Goal: Find contact information: Find contact information

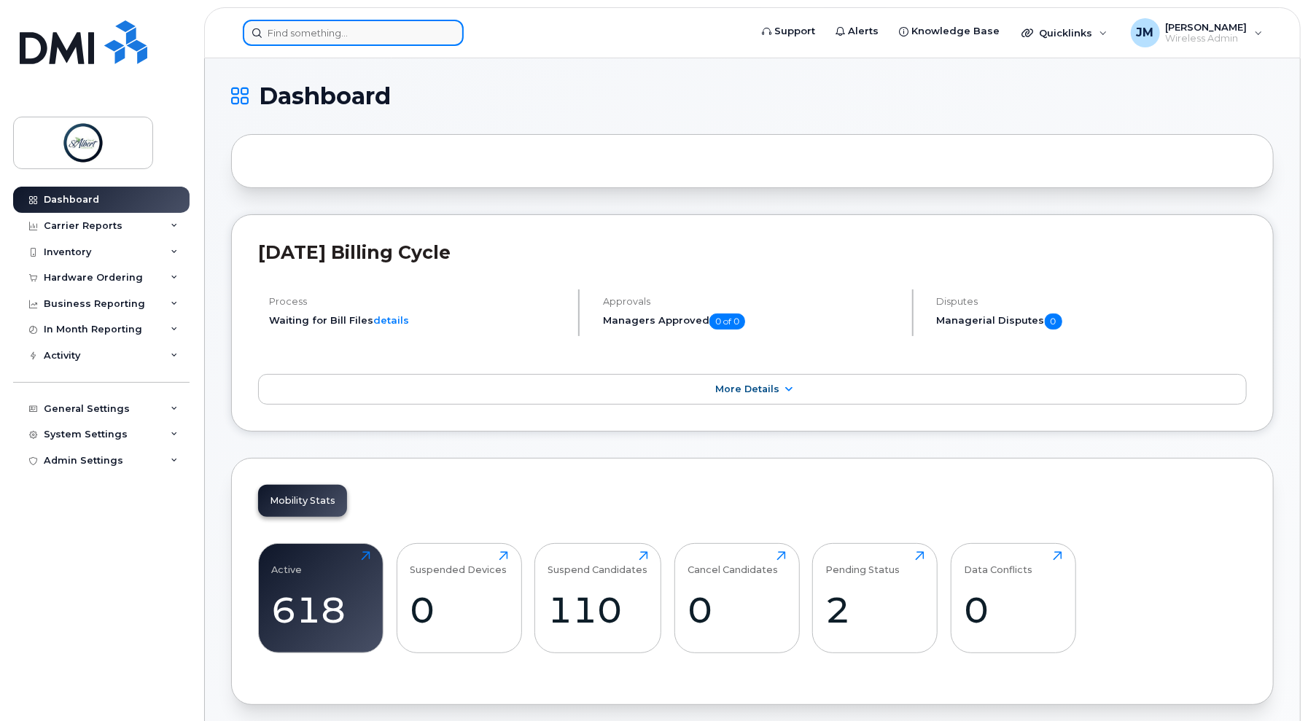
click at [374, 42] on input at bounding box center [353, 33] width 221 height 26
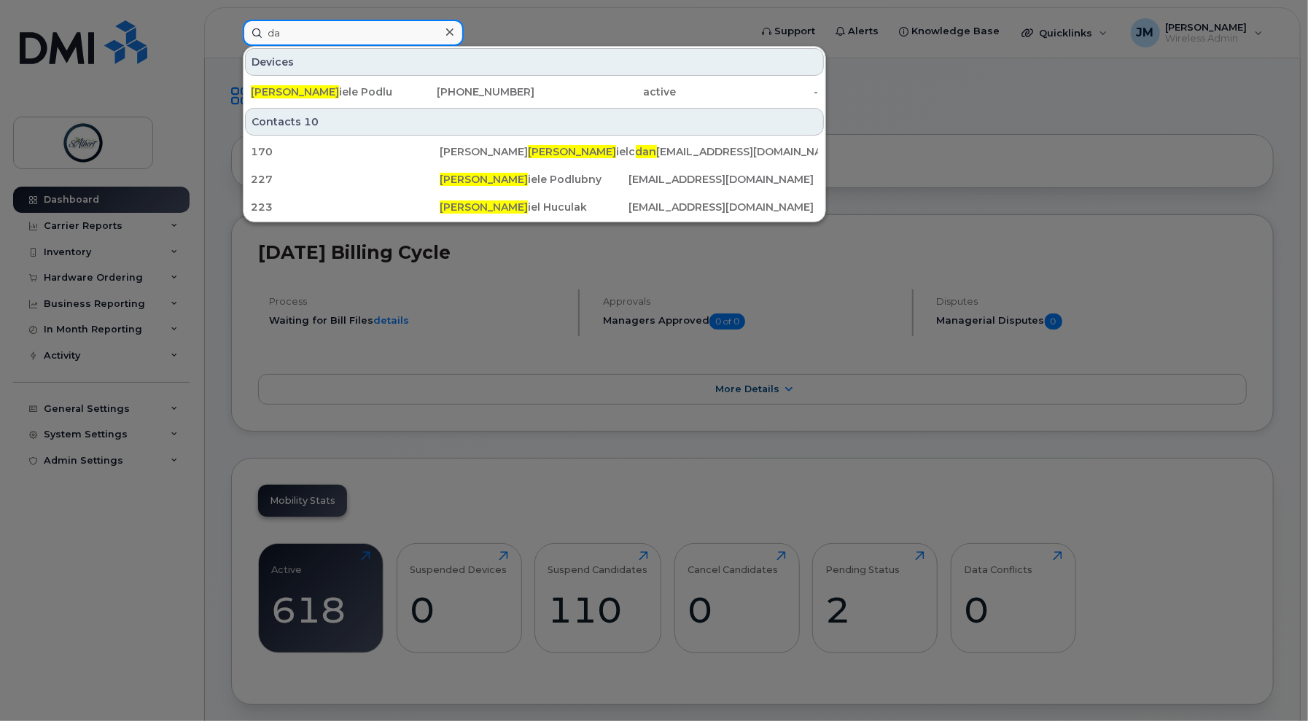
type input "d"
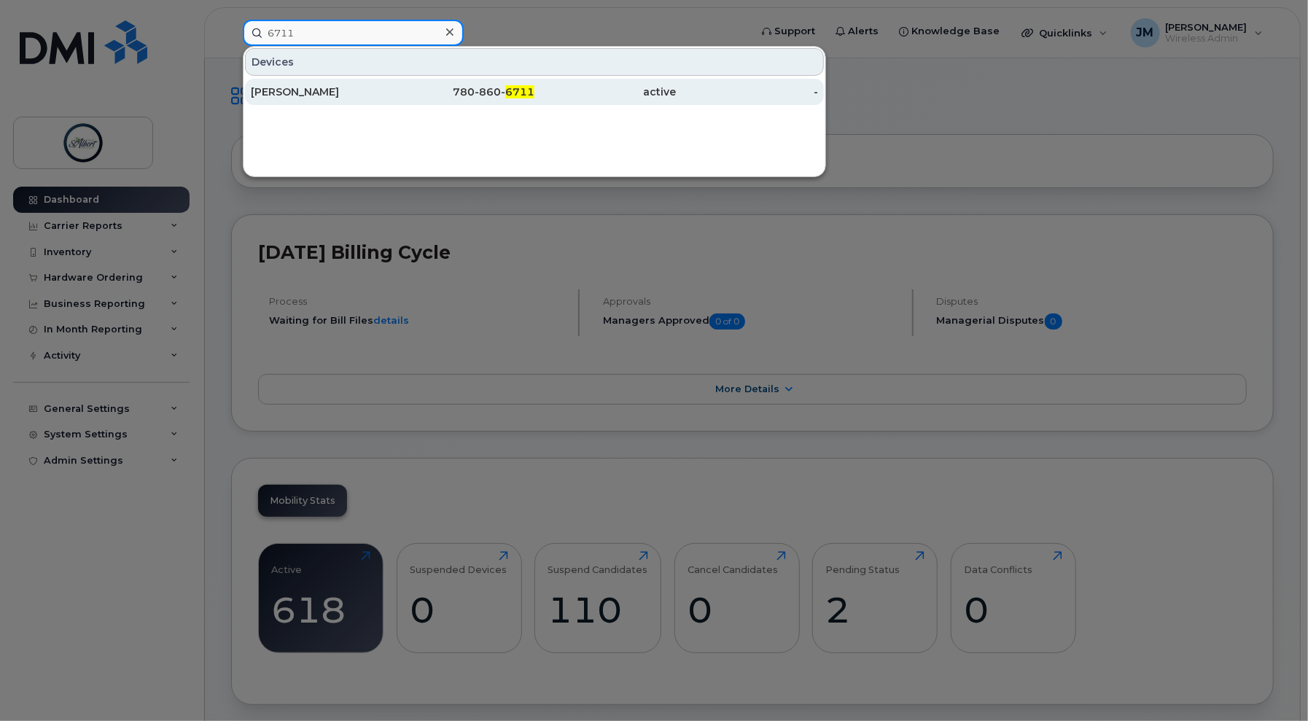
type input "6711"
click at [429, 96] on div "780-860- 6711" at bounding box center [464, 92] width 142 height 15
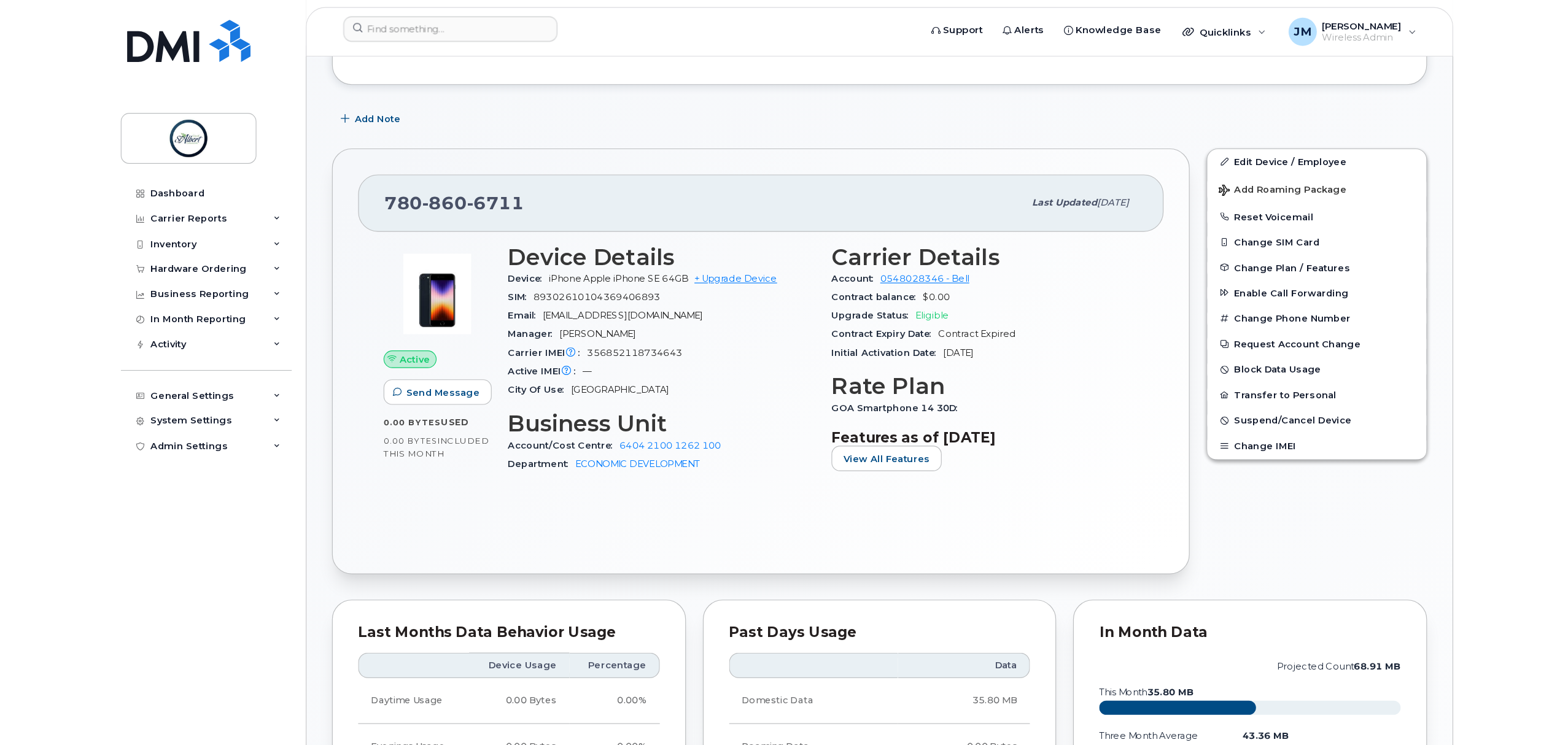
scroll to position [241, 0]
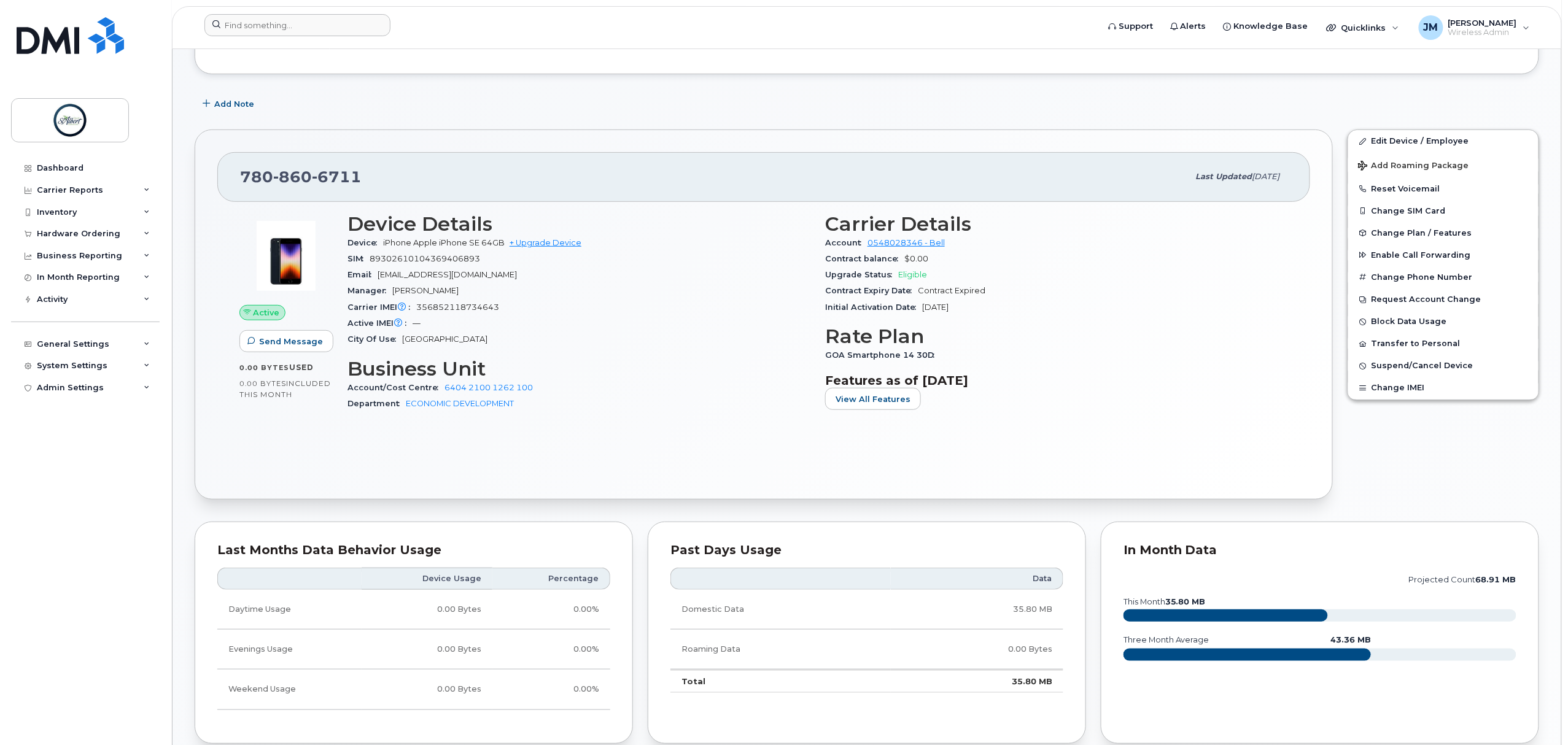
click at [302, 37] on div at bounding box center [647, 28] width 905 height 27
click at [297, 18] on input at bounding box center [297, 25] width 186 height 22
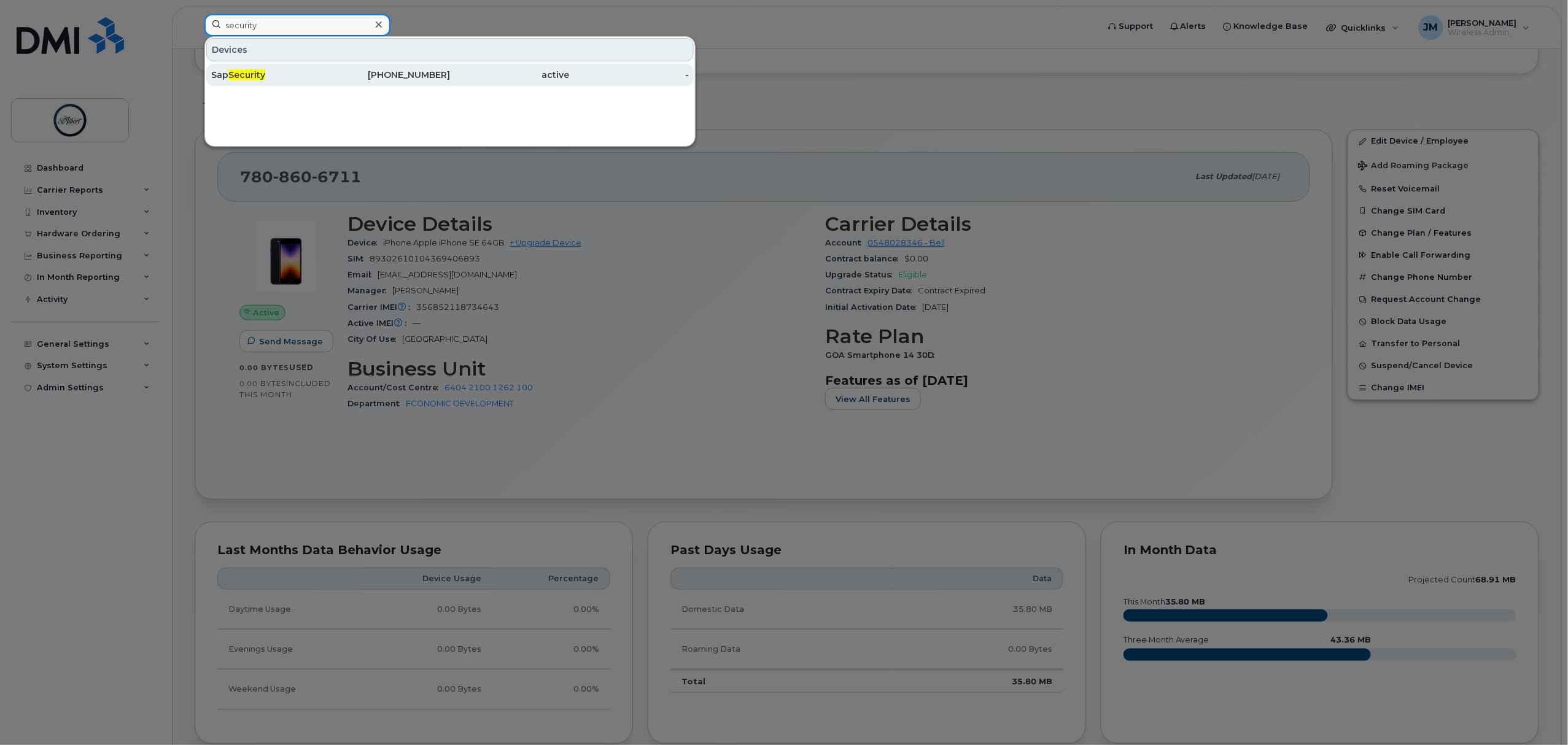
type input "security"
click at [317, 74] on div "Sap Security" at bounding box center [271, 75] width 120 height 13
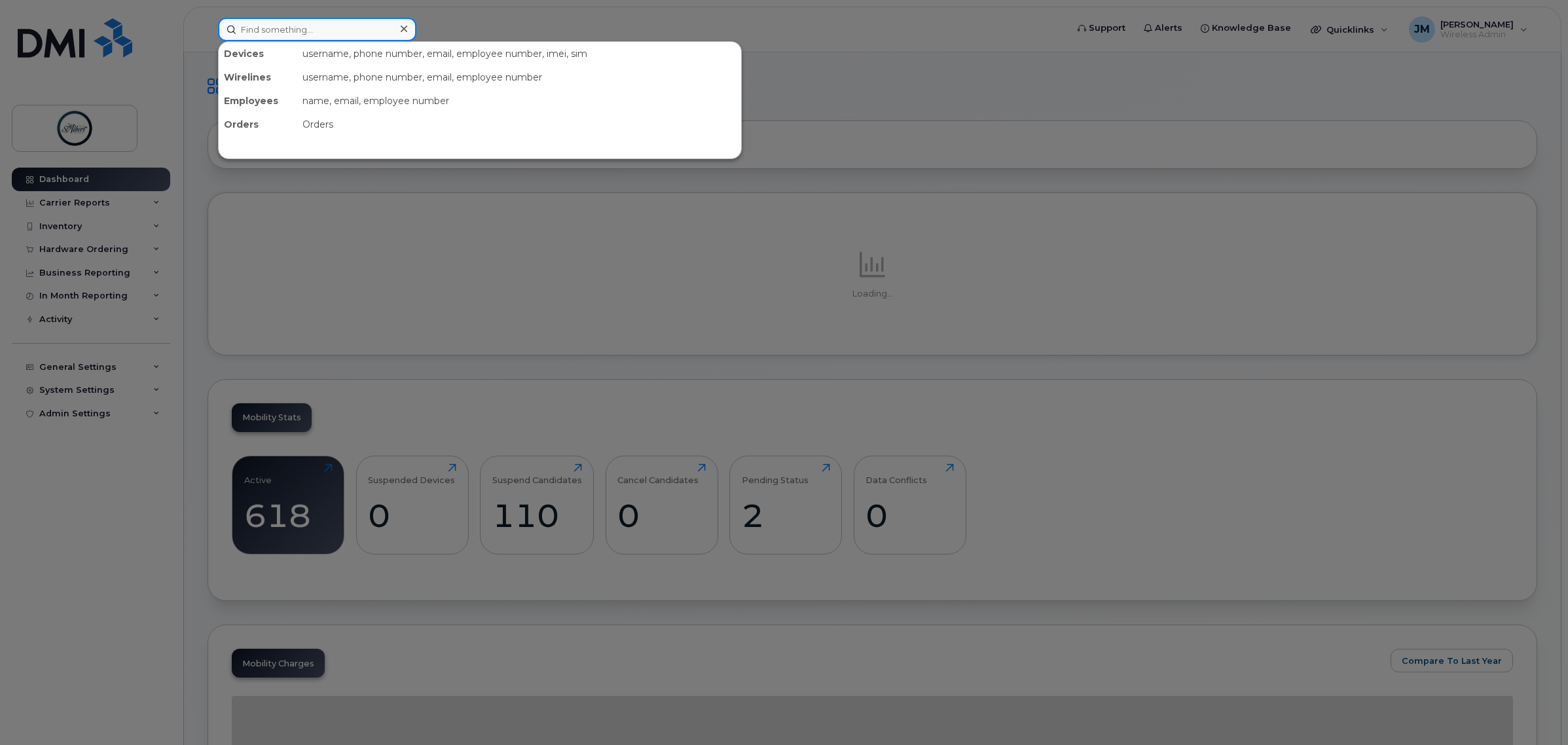
click at [285, 36] on input at bounding box center [317, 30] width 198 height 23
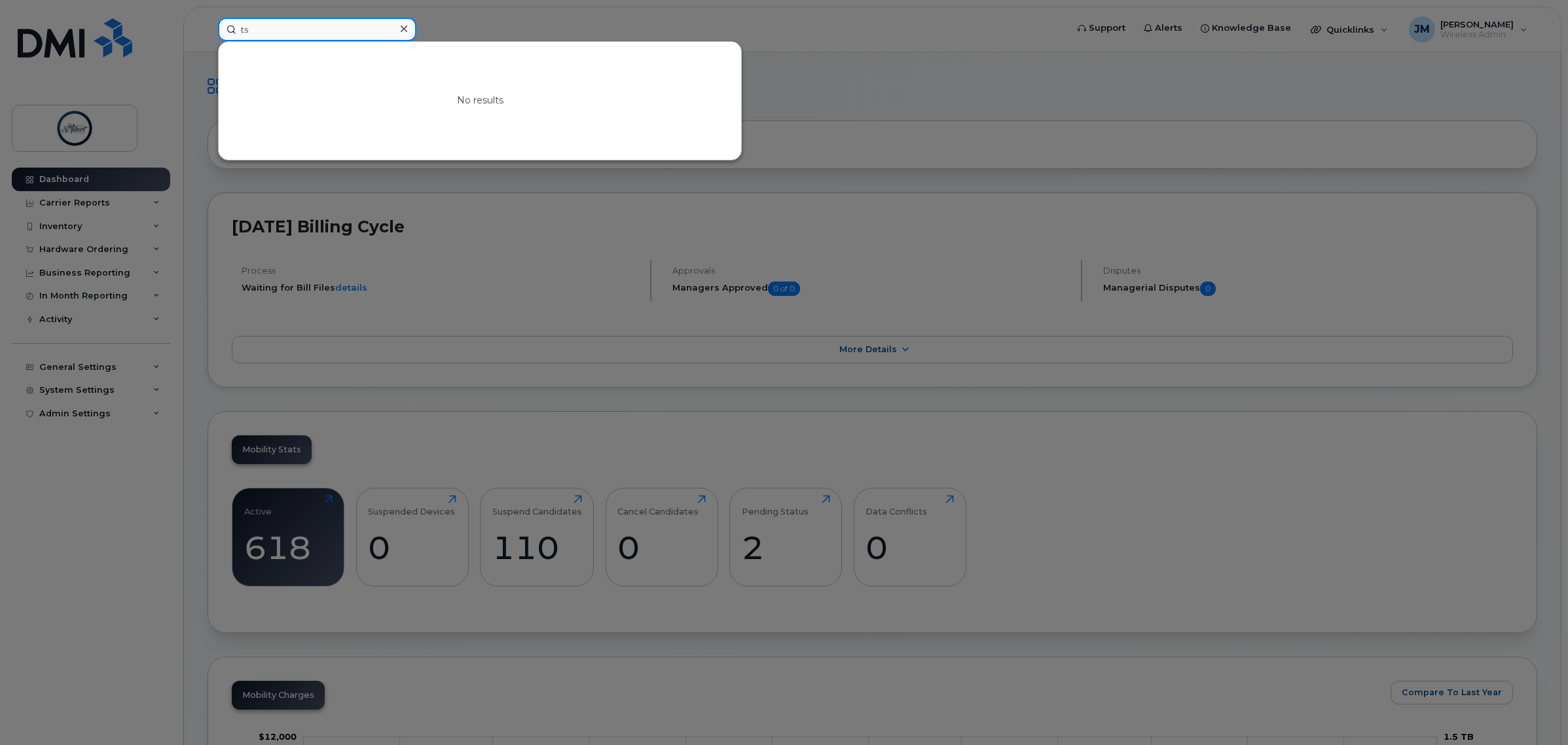
type input "t"
drag, startPoint x: 269, startPoint y: 25, endPoint x: 296, endPoint y: 31, distance: 27.7
click at [269, 25] on input "sparrow" at bounding box center [317, 30] width 198 height 23
drag, startPoint x: 299, startPoint y: 32, endPoint x: 123, endPoint y: 25, distance: 176.1
click at [207, 25] on div "sparrow No results" at bounding box center [637, 30] width 861 height 23
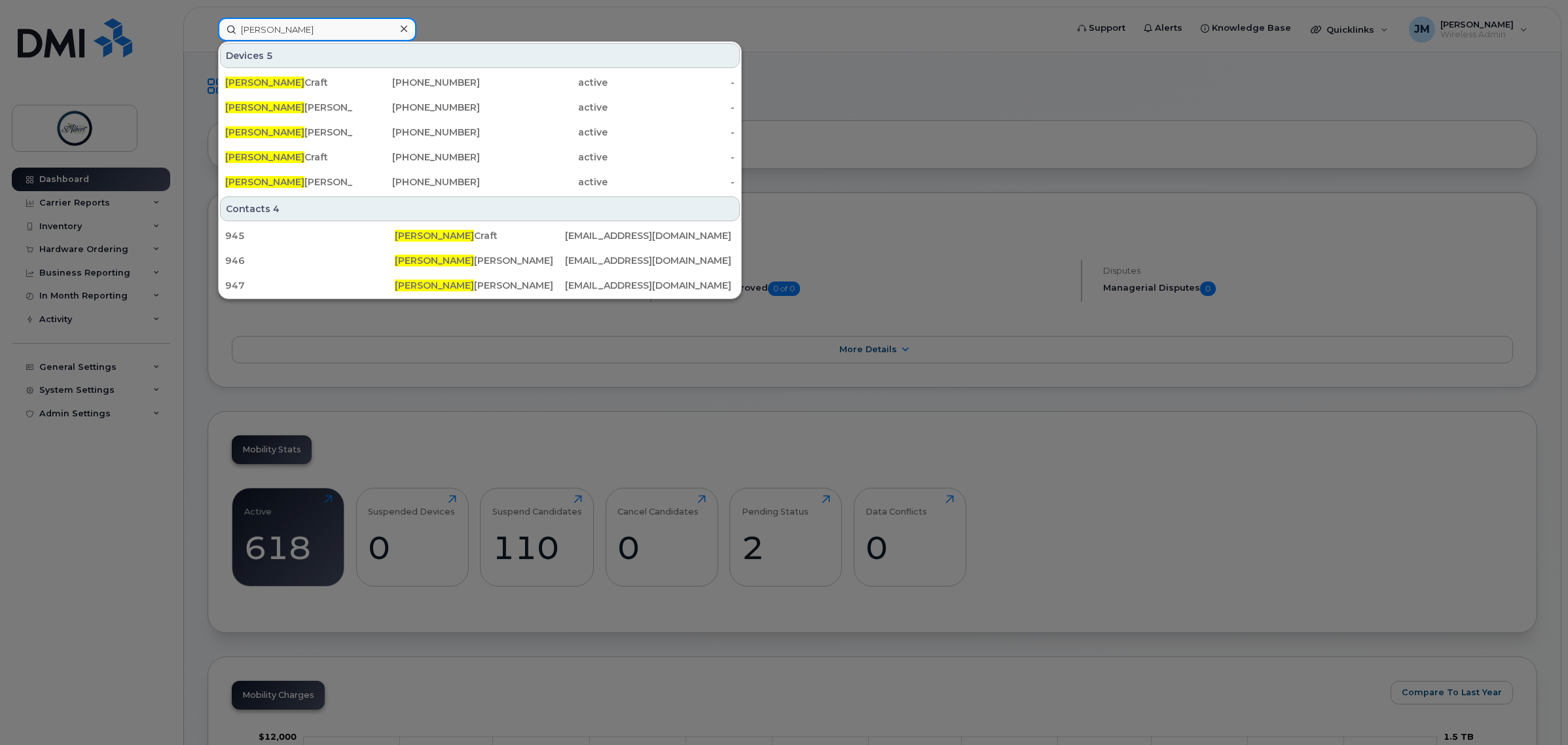
type input "trevor"
